Goal: Check status: Check status

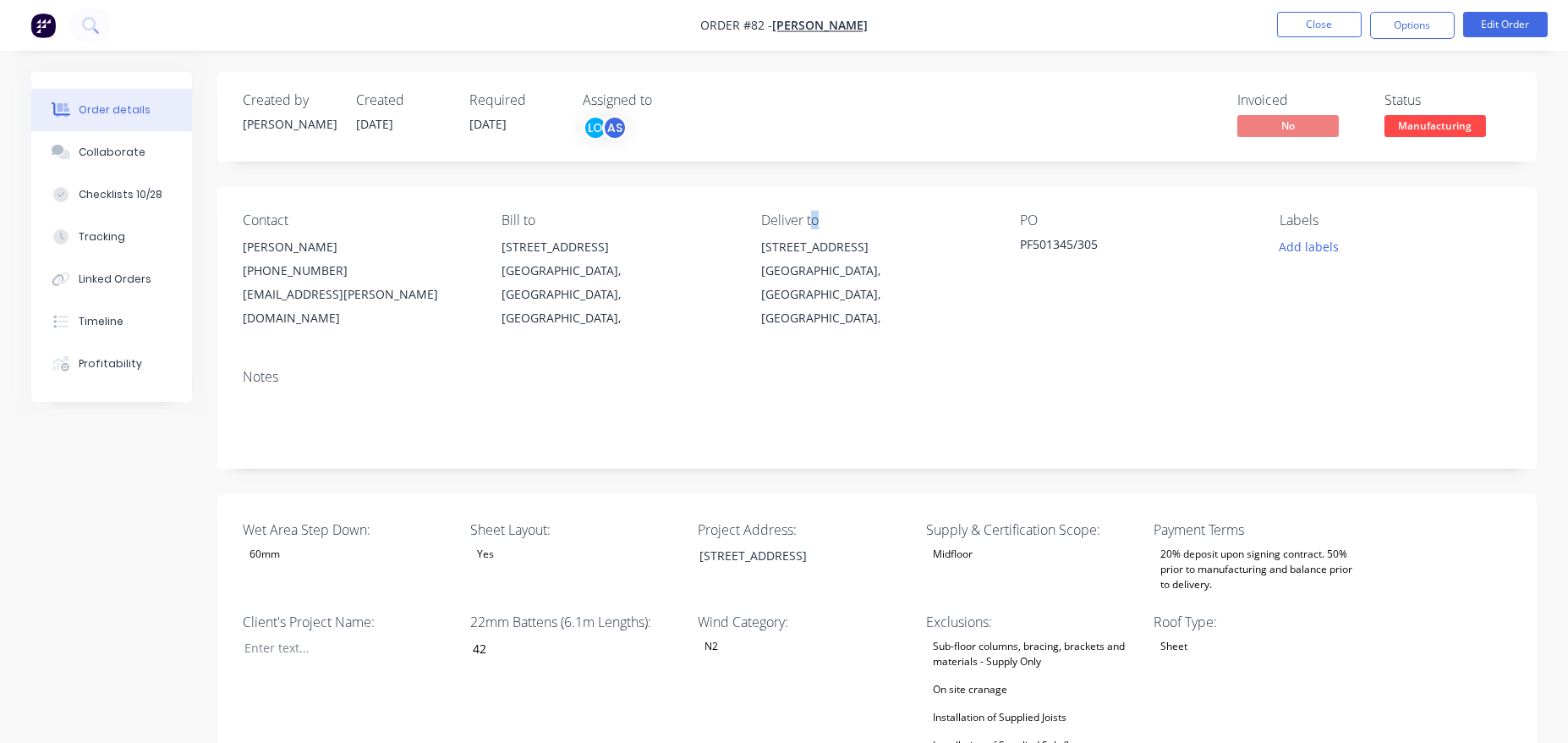
drag, startPoint x: 0, startPoint y: 0, endPoint x: 812, endPoint y: 170, distance: 829.6
drag, startPoint x: 812, startPoint y: 170, endPoint x: 760, endPoint y: 165, distance: 52.2
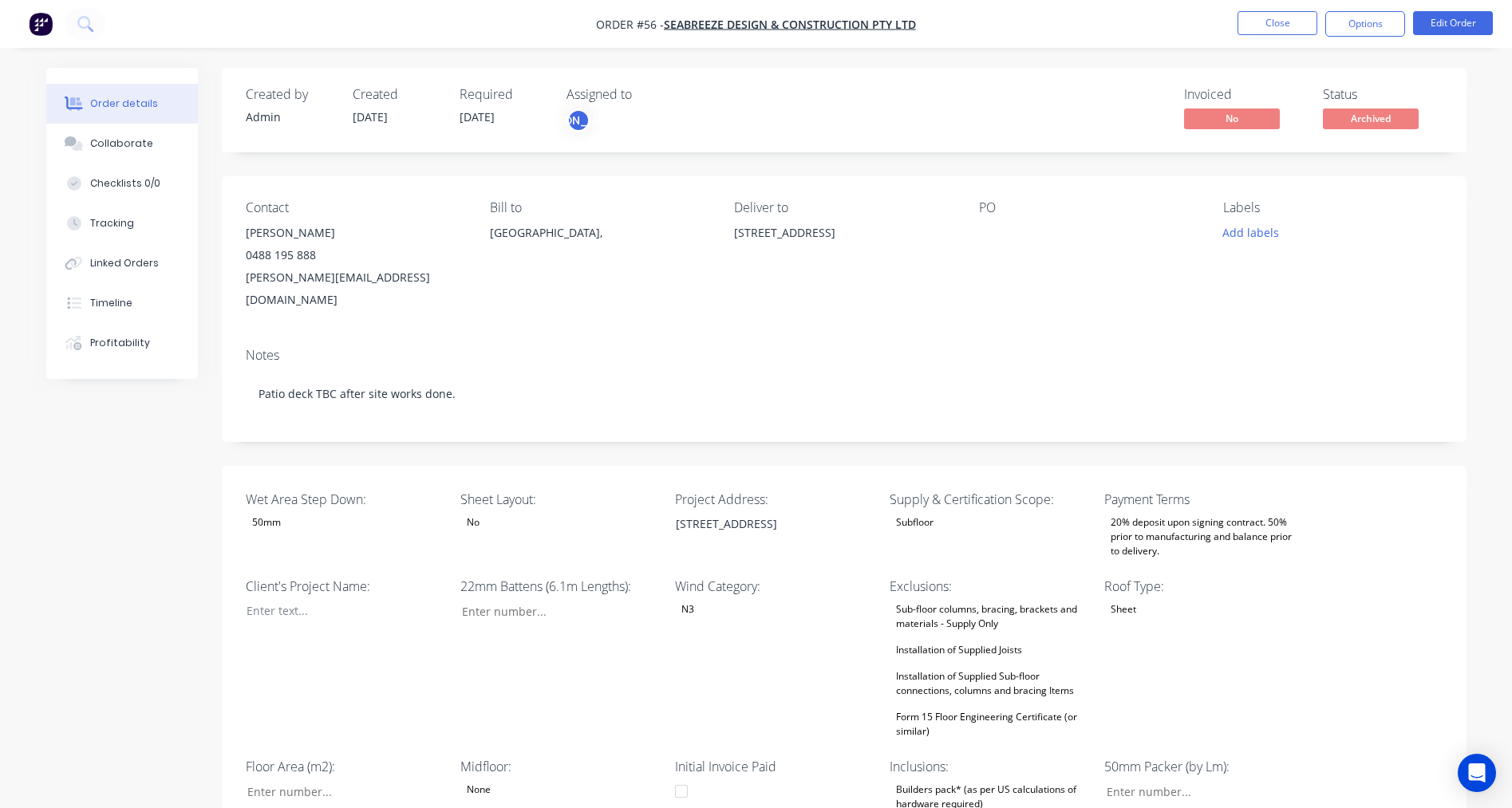
type input "28"
type input "170"
type input "60.0"
